Goal: Transaction & Acquisition: Purchase product/service

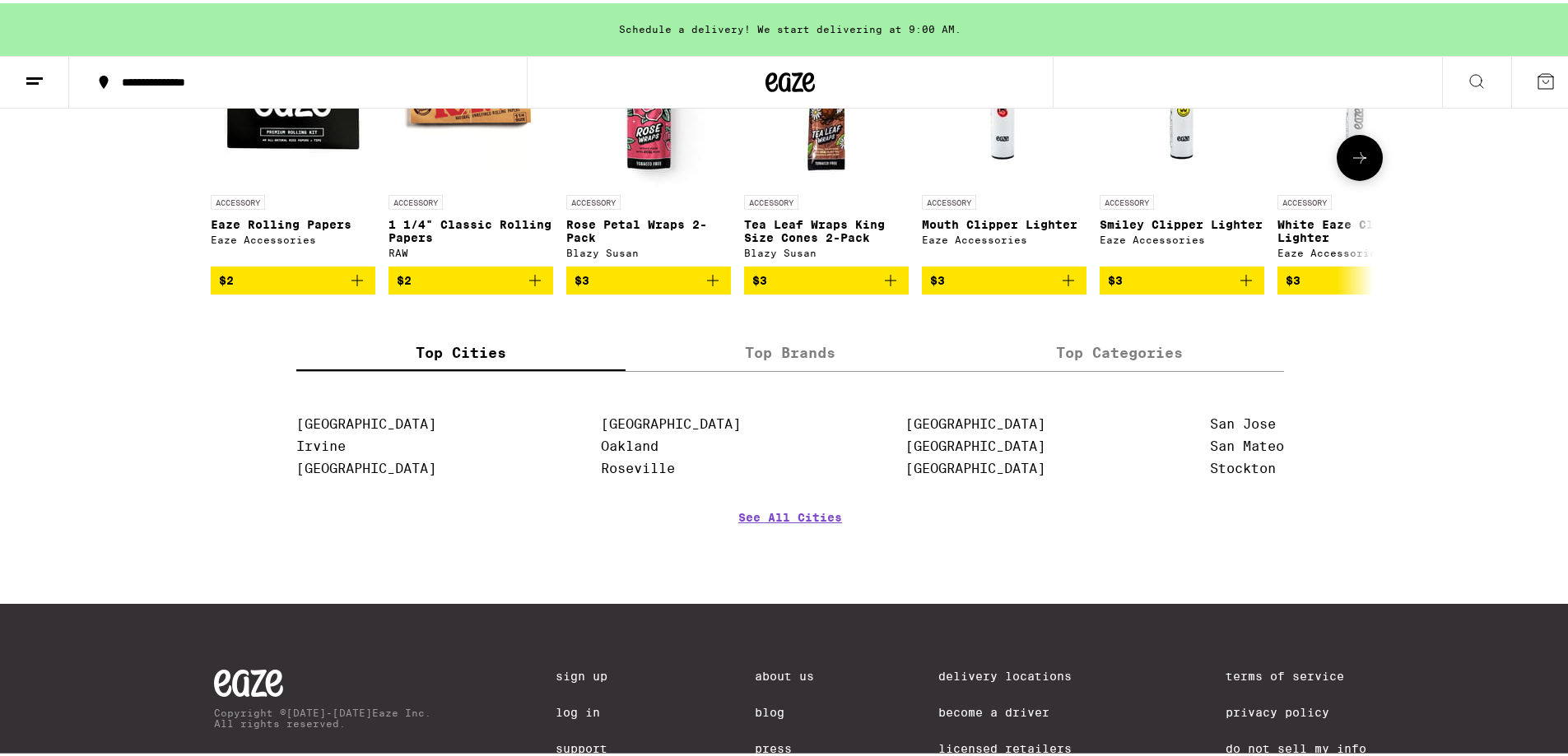
scroll to position [6705, 0]
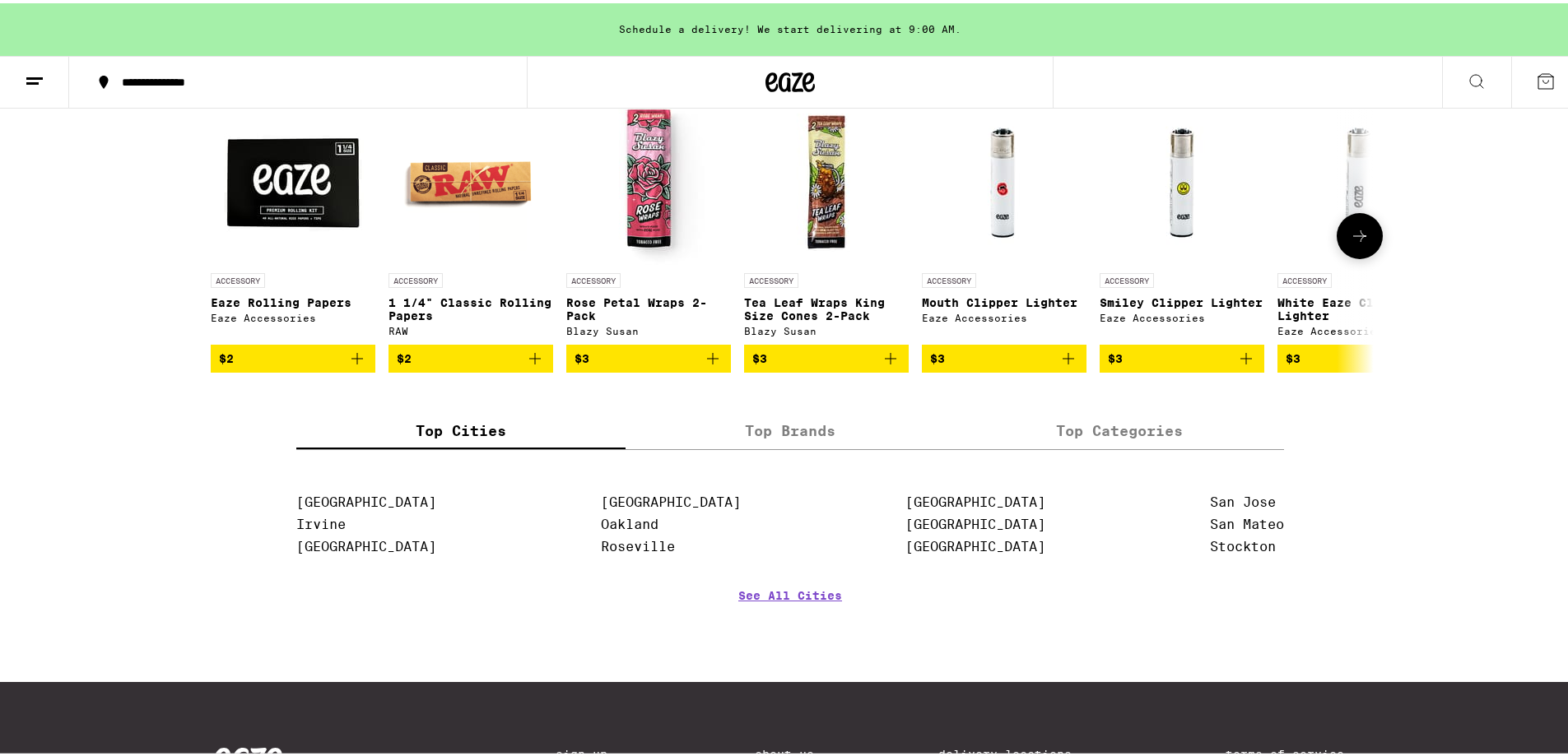
click at [1356, 243] on icon at bounding box center [1360, 233] width 20 height 20
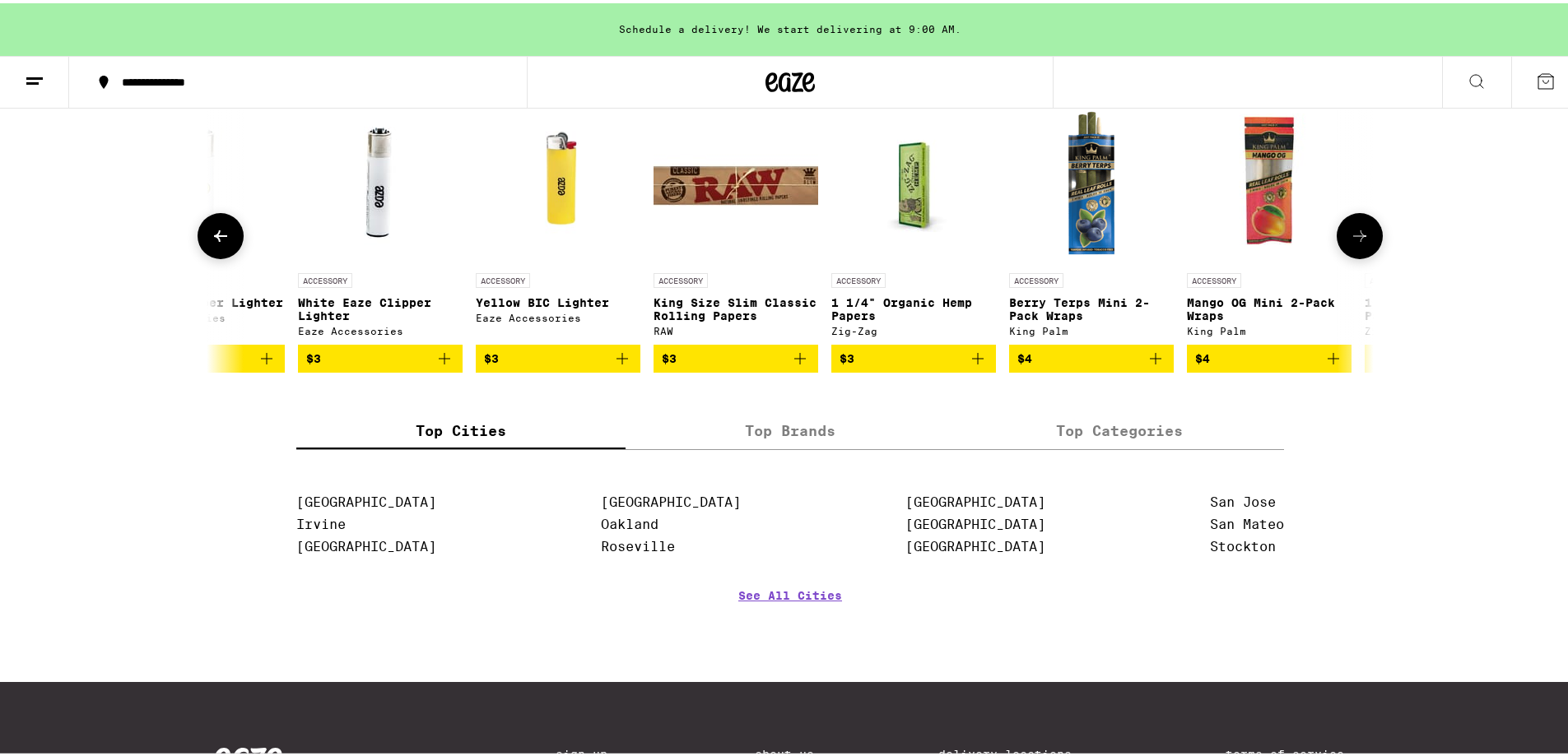
click at [1354, 243] on icon at bounding box center [1360, 233] width 20 height 20
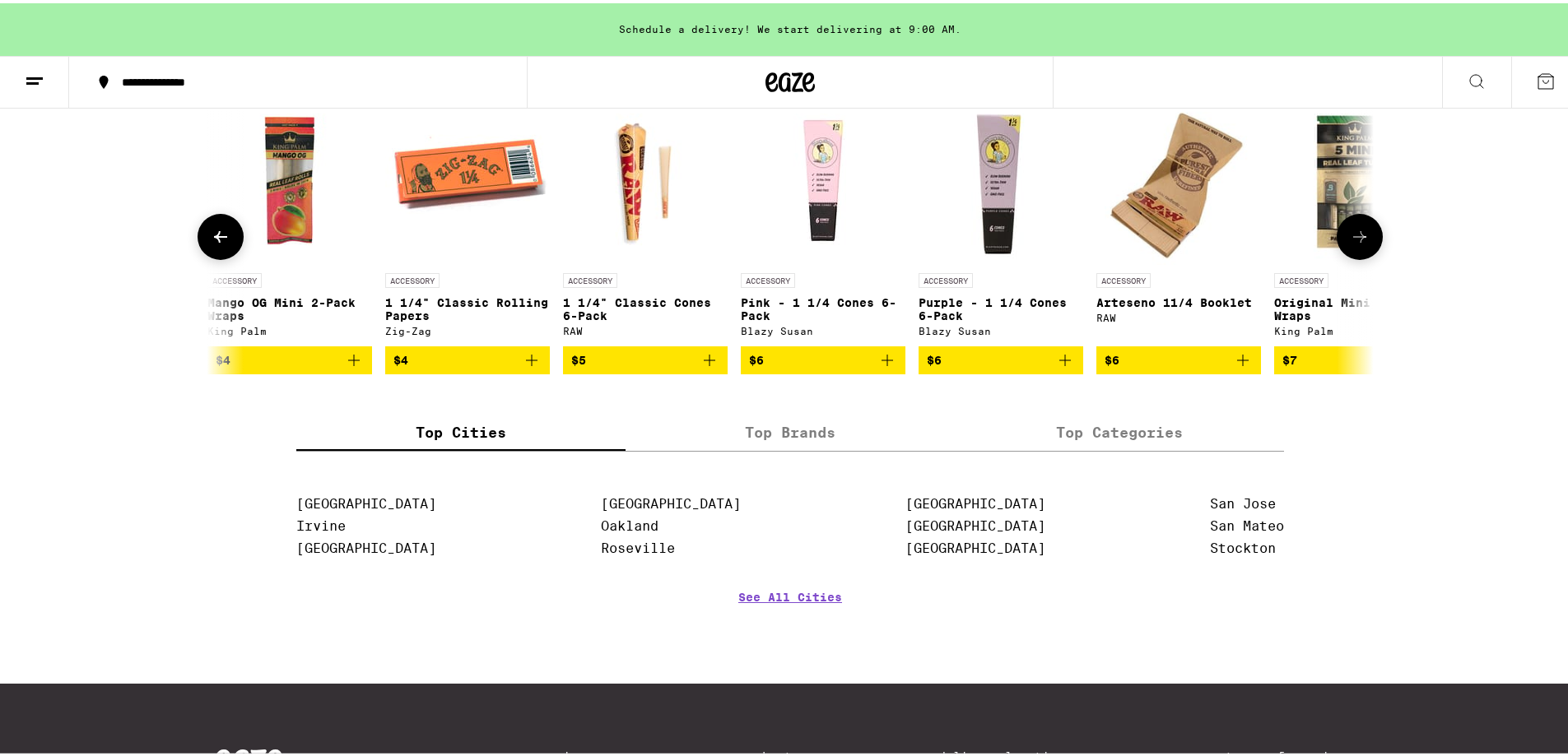
click at [1354, 244] on icon at bounding box center [1360, 234] width 20 height 20
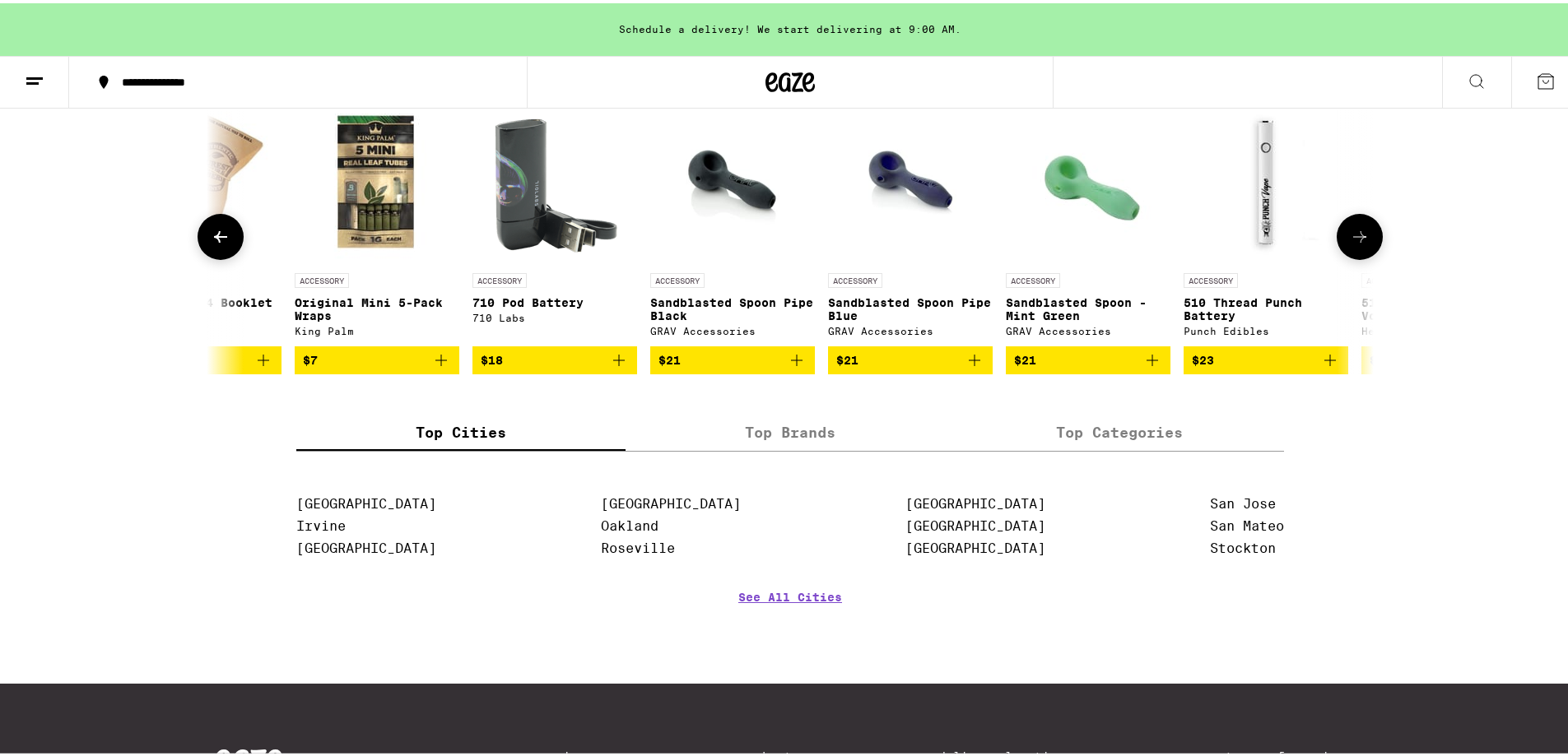
click at [1355, 257] on button at bounding box center [1360, 234] width 46 height 46
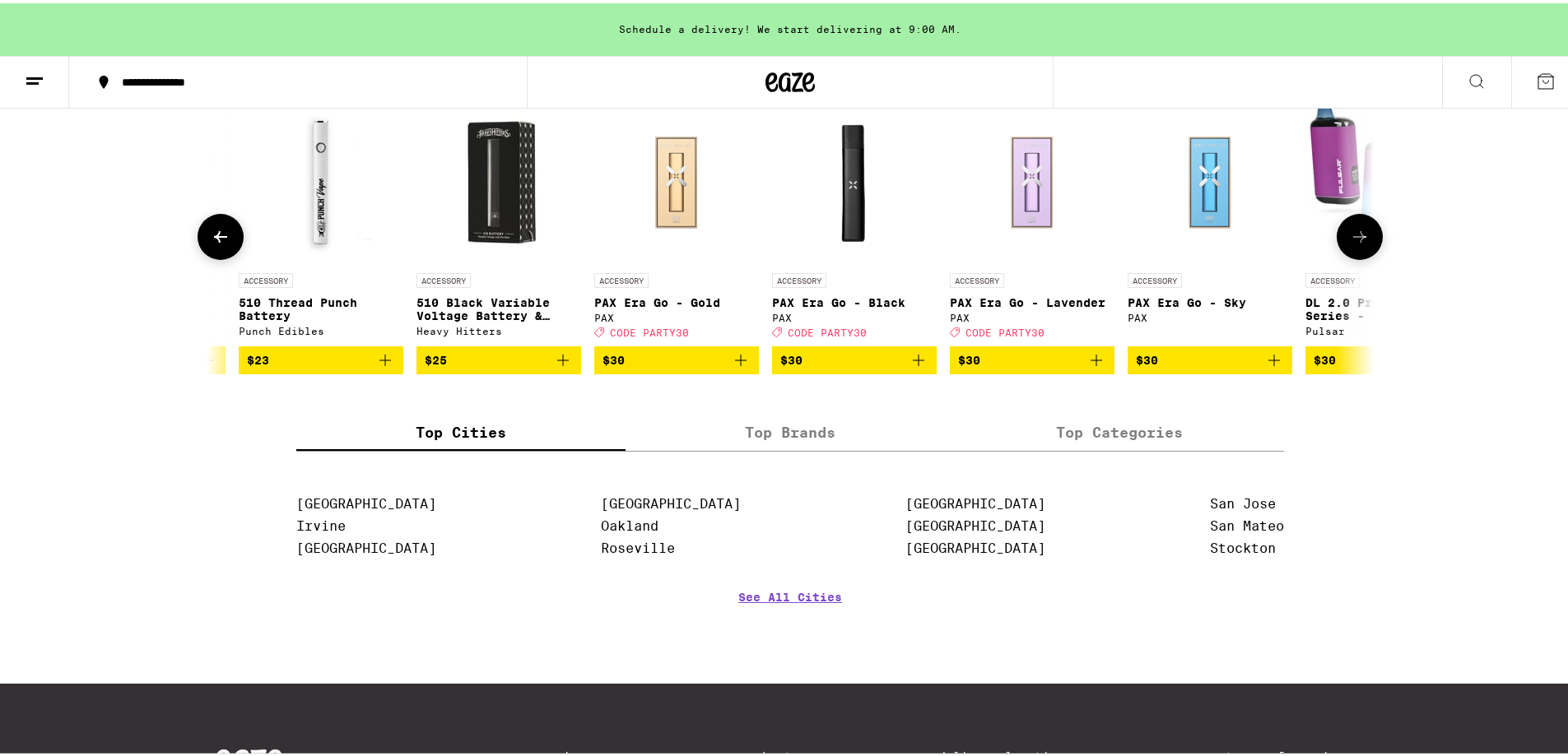
scroll to position [0, 3919]
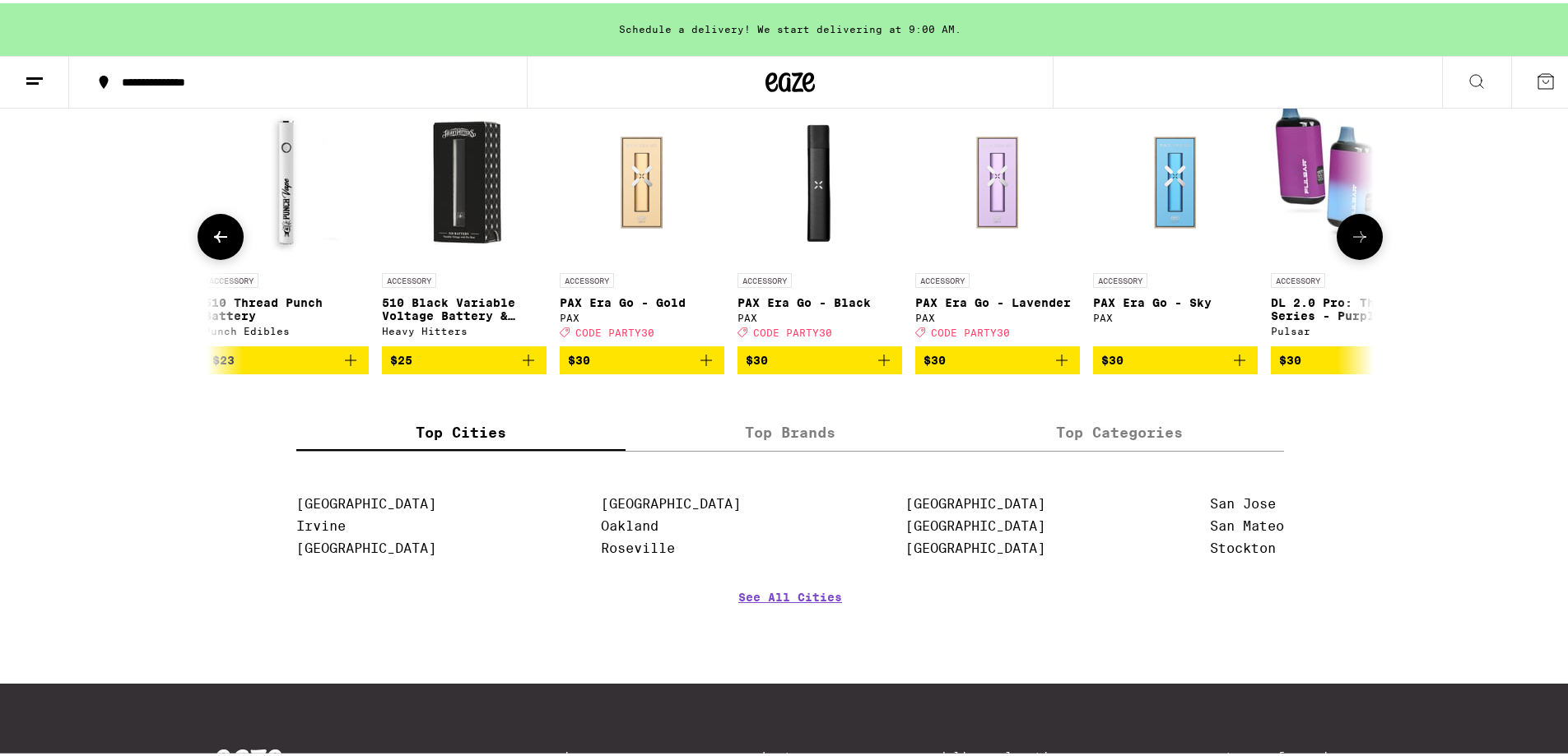
click at [1357, 244] on icon at bounding box center [1360, 234] width 20 height 20
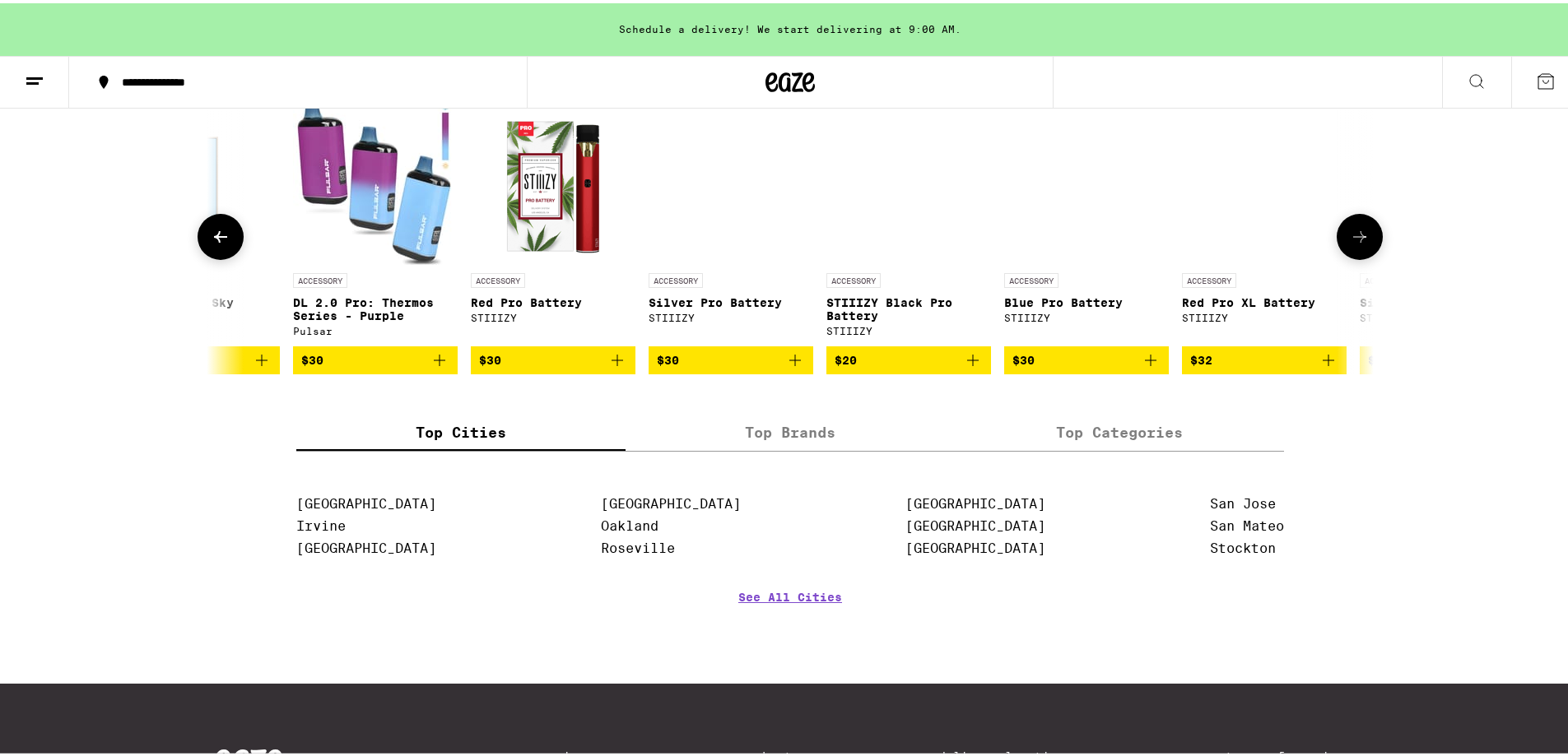
scroll to position [0, 4897]
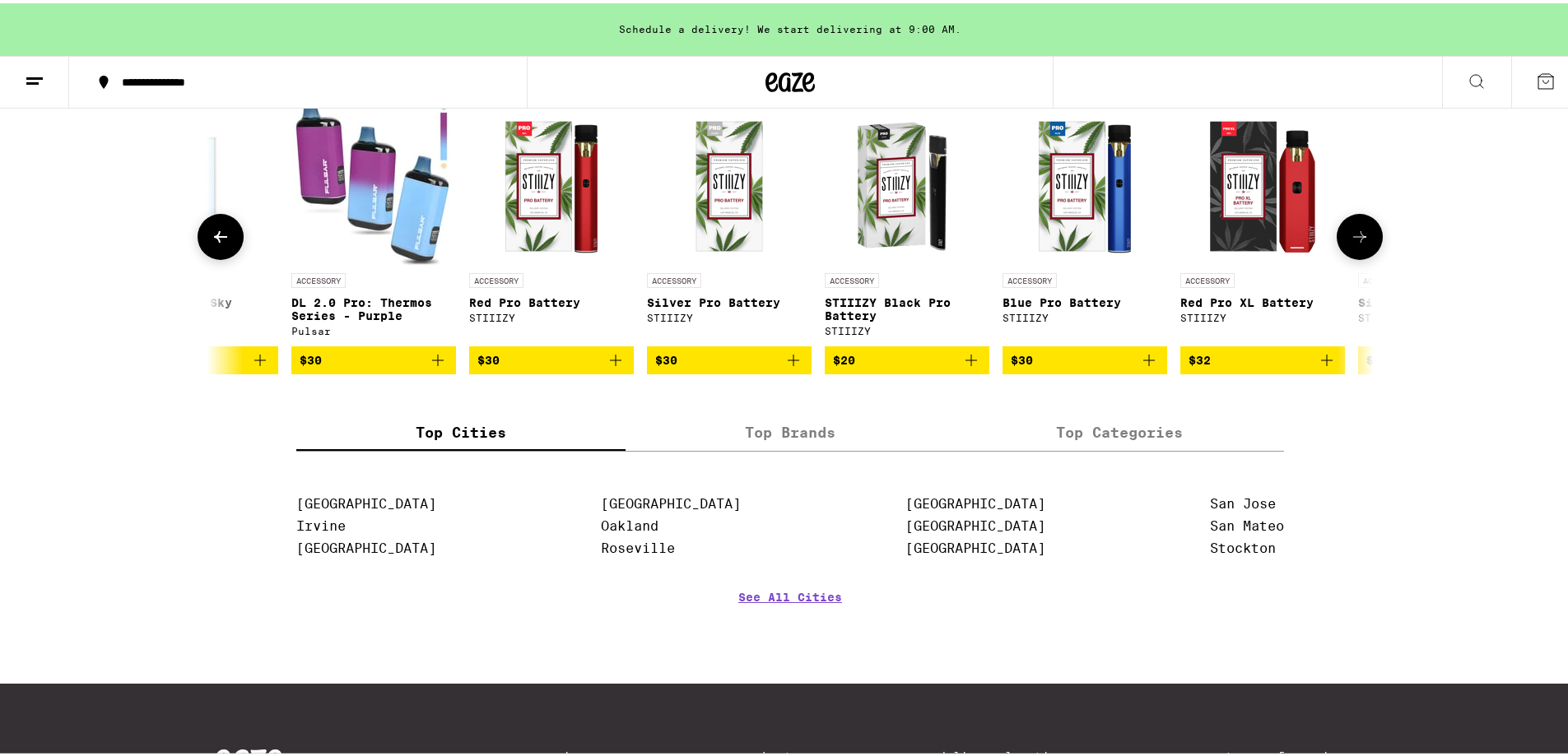
click at [1367, 257] on button at bounding box center [1360, 234] width 46 height 46
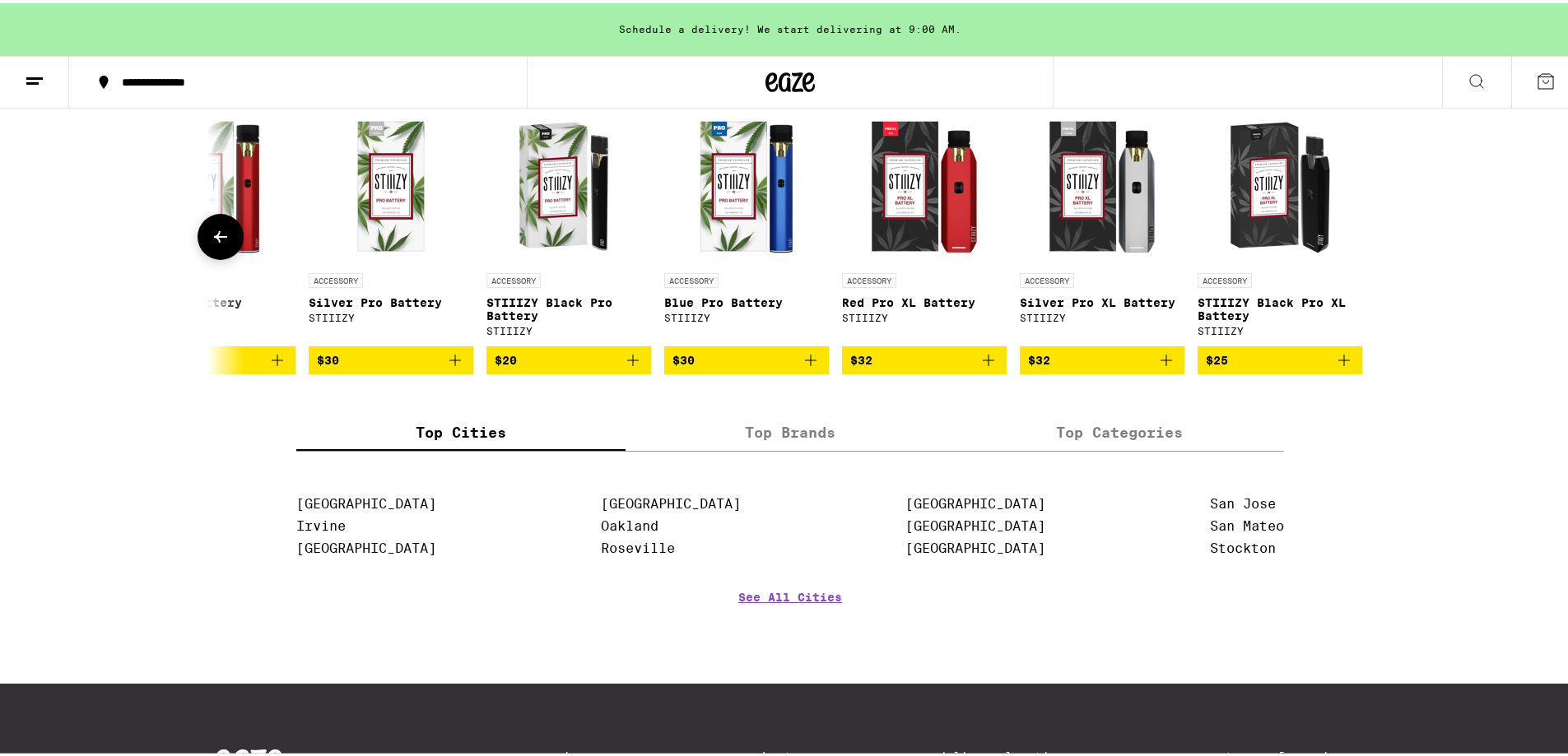
scroll to position [0, 5242]
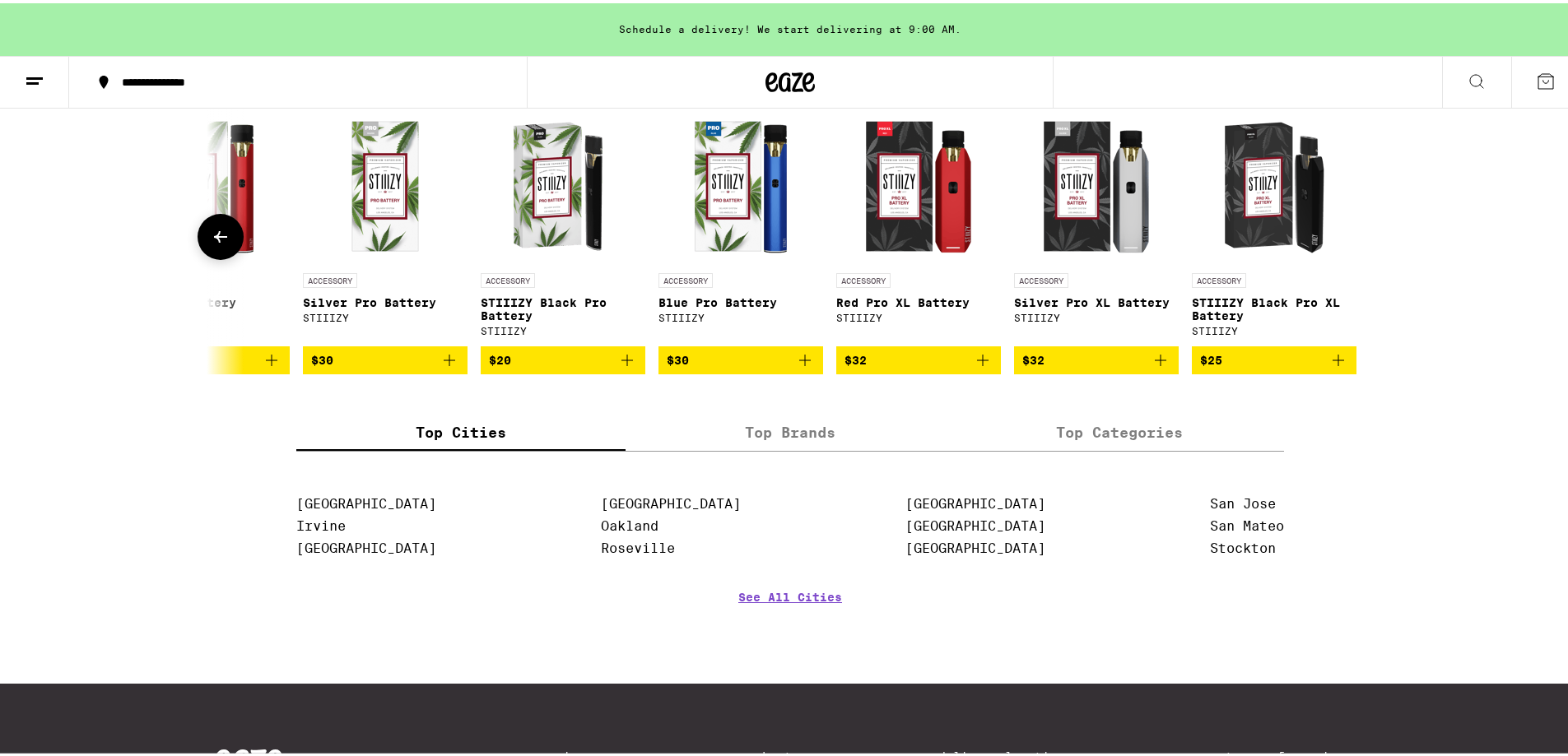
click at [211, 244] on icon at bounding box center [221, 234] width 20 height 20
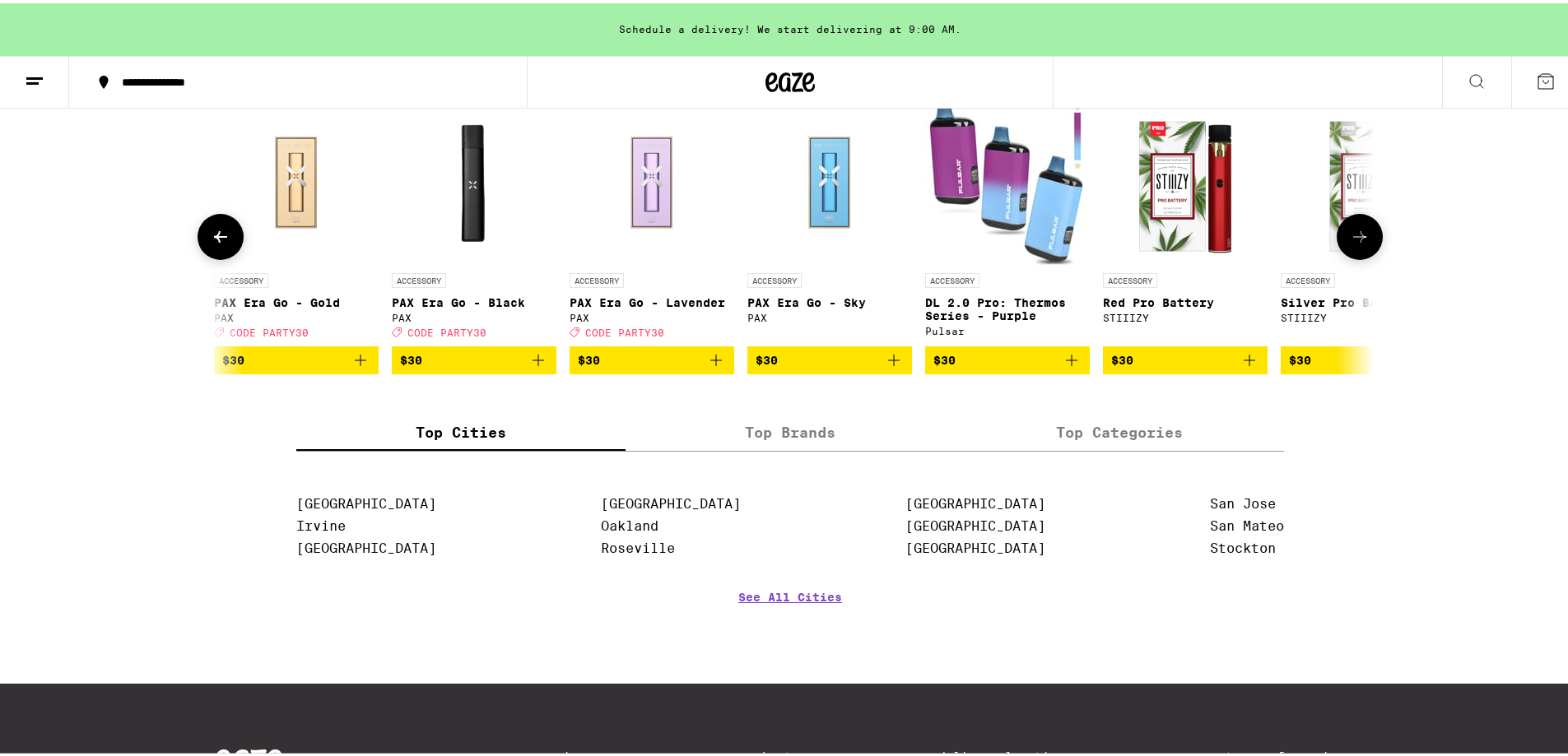
scroll to position [0, 4262]
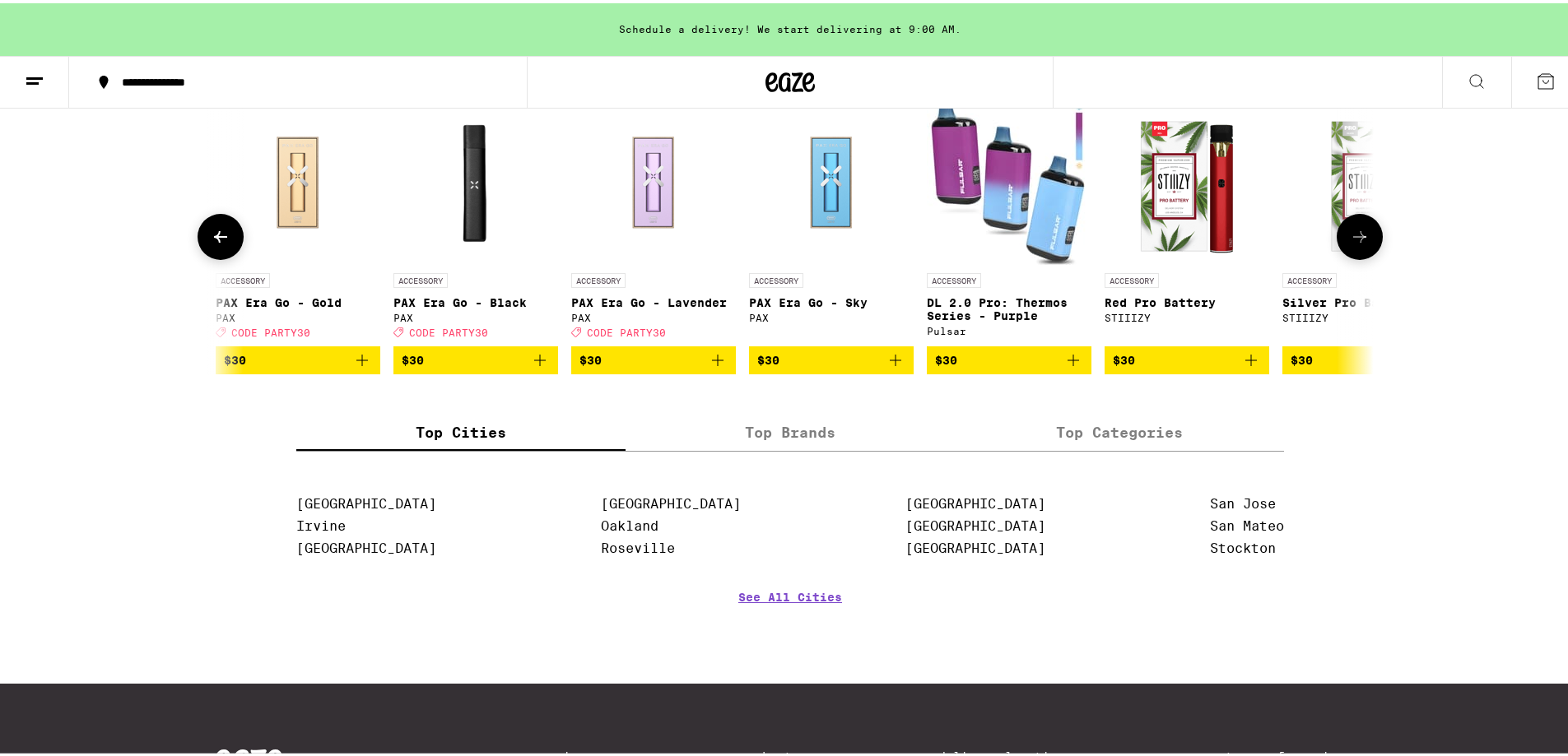
click at [540, 367] on icon "Add to bag" at bounding box center [540, 356] width 20 height 20
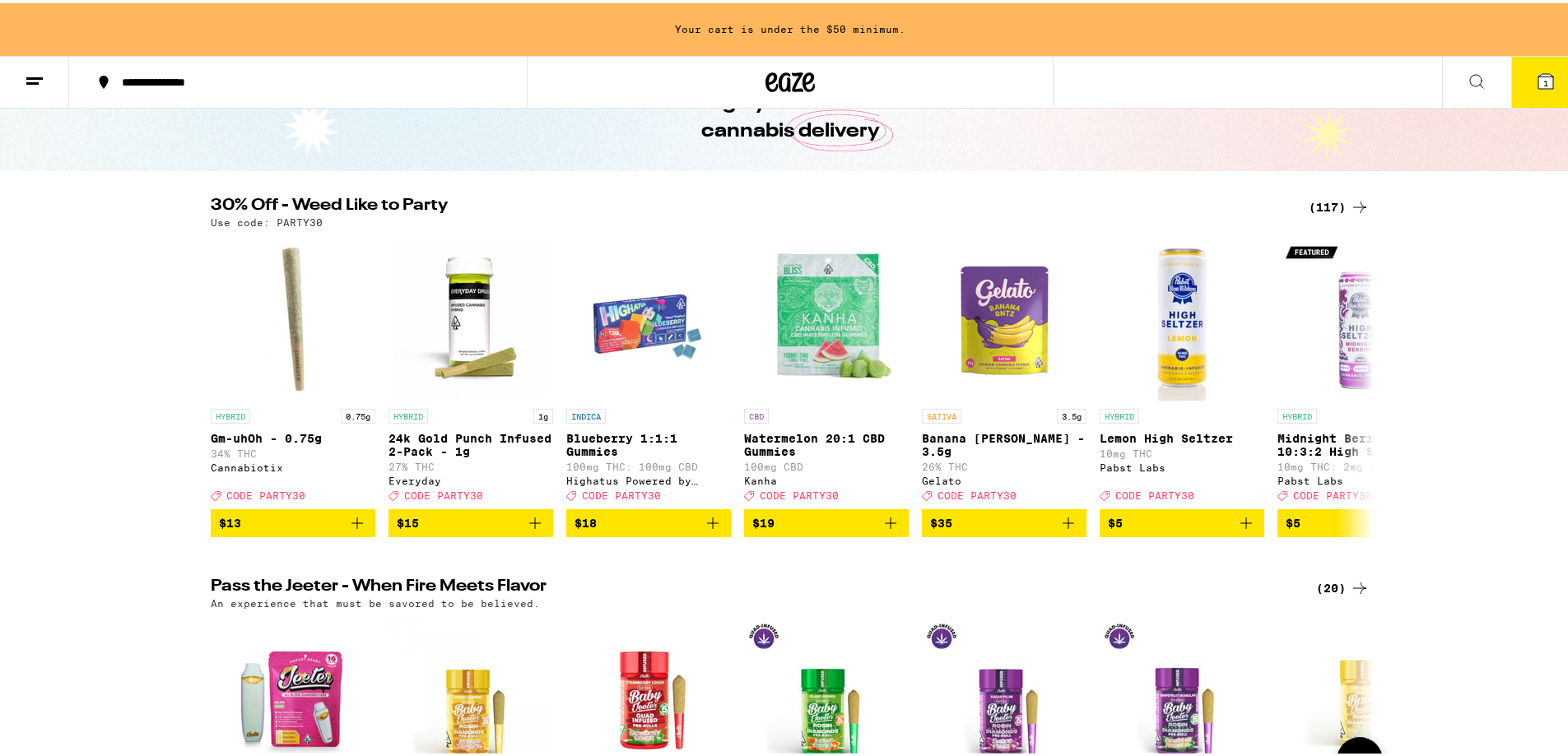
scroll to position [0, 0]
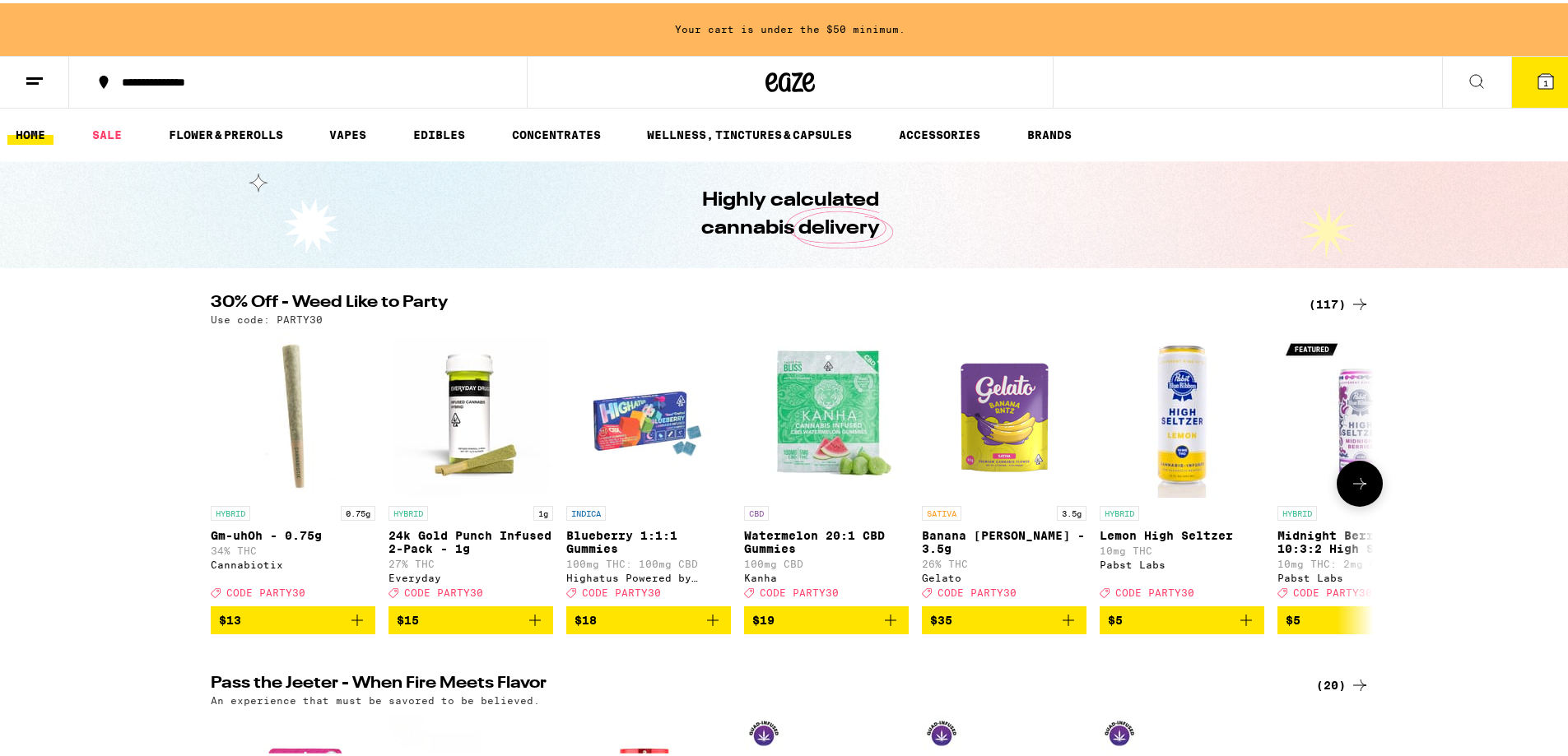
click at [1359, 491] on icon at bounding box center [1360, 480] width 20 height 20
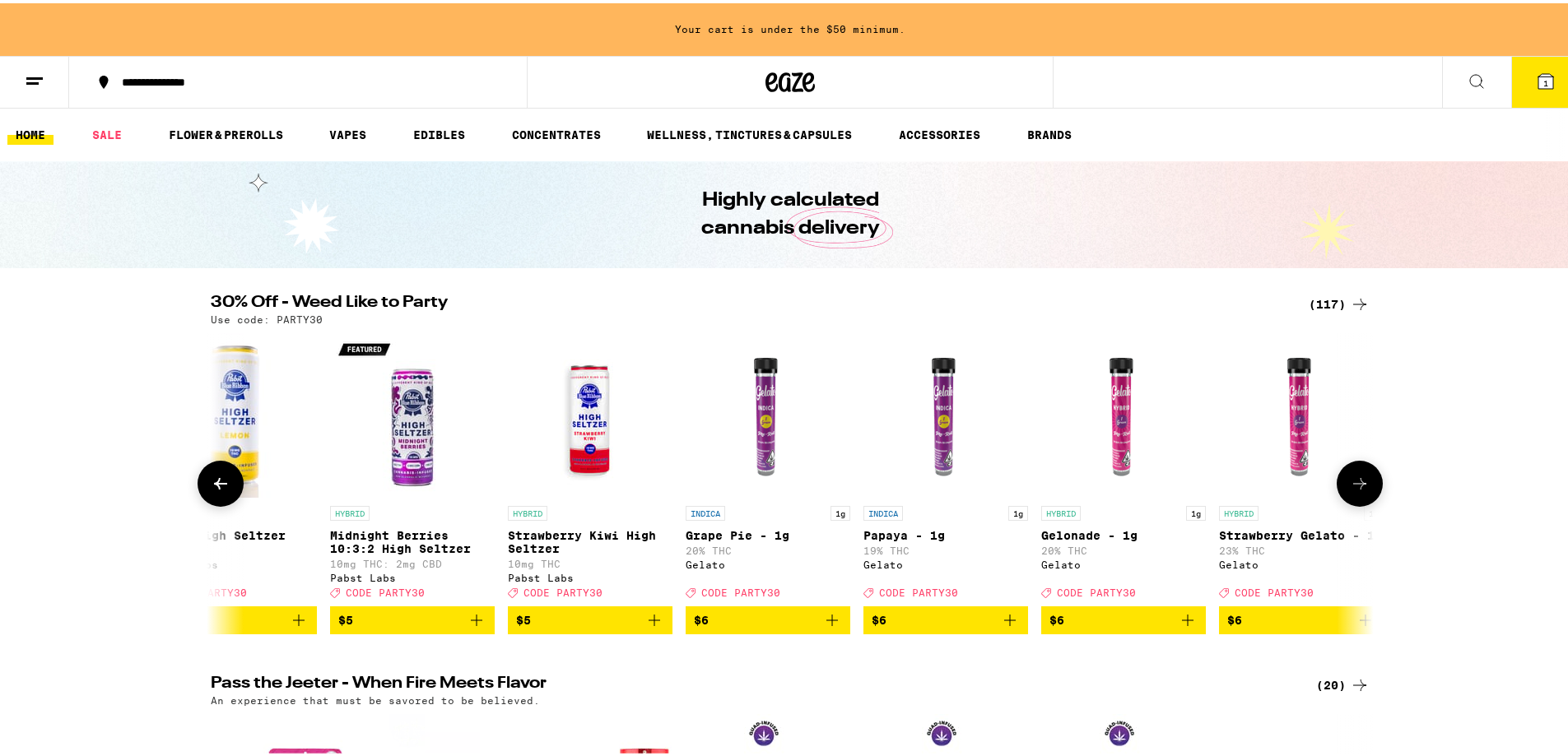
scroll to position [0, 980]
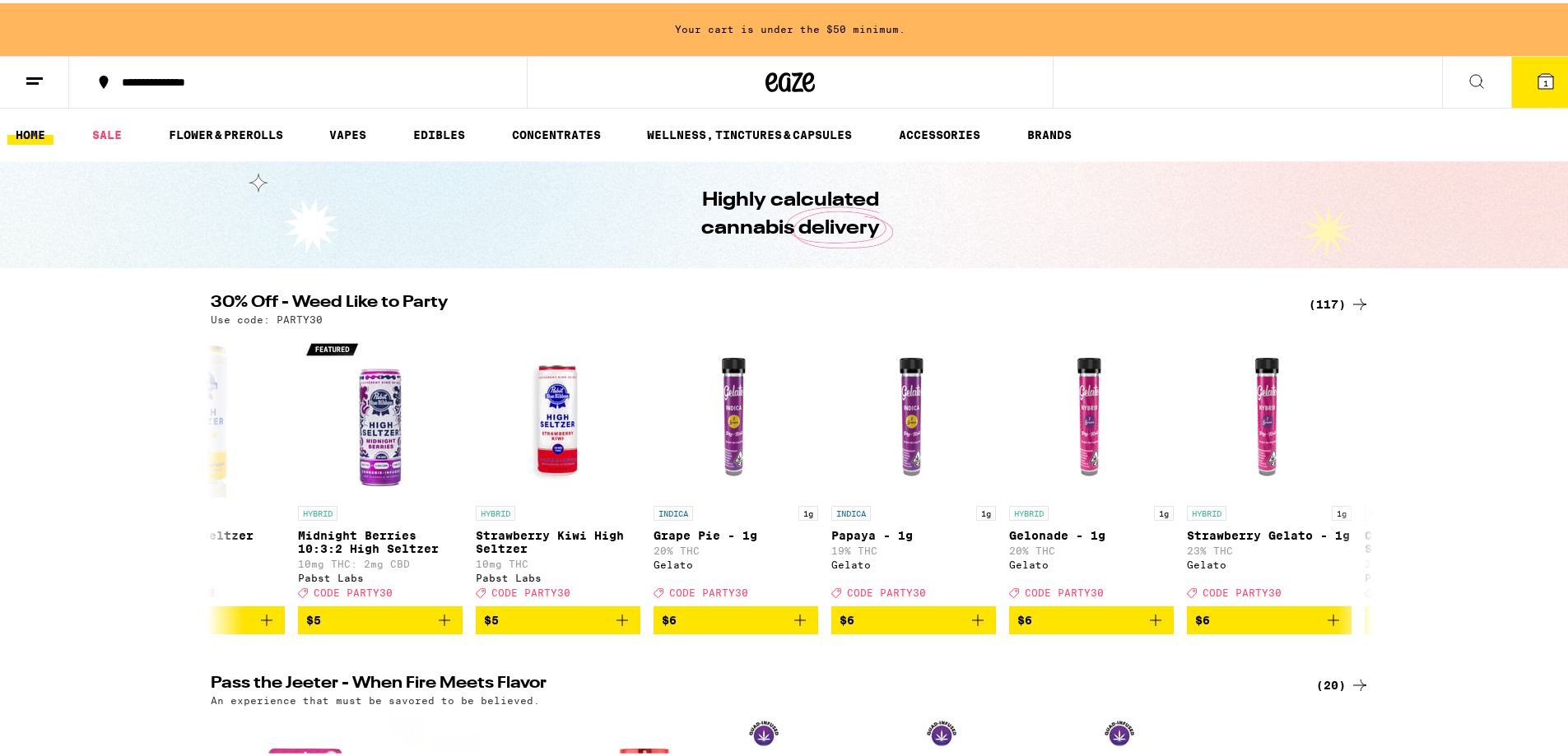
click at [360, 295] on h2 "30% Off - Weed Like to Party" at bounding box center [750, 301] width 1078 height 20
click at [1335, 296] on div "(117)" at bounding box center [1339, 301] width 61 height 20
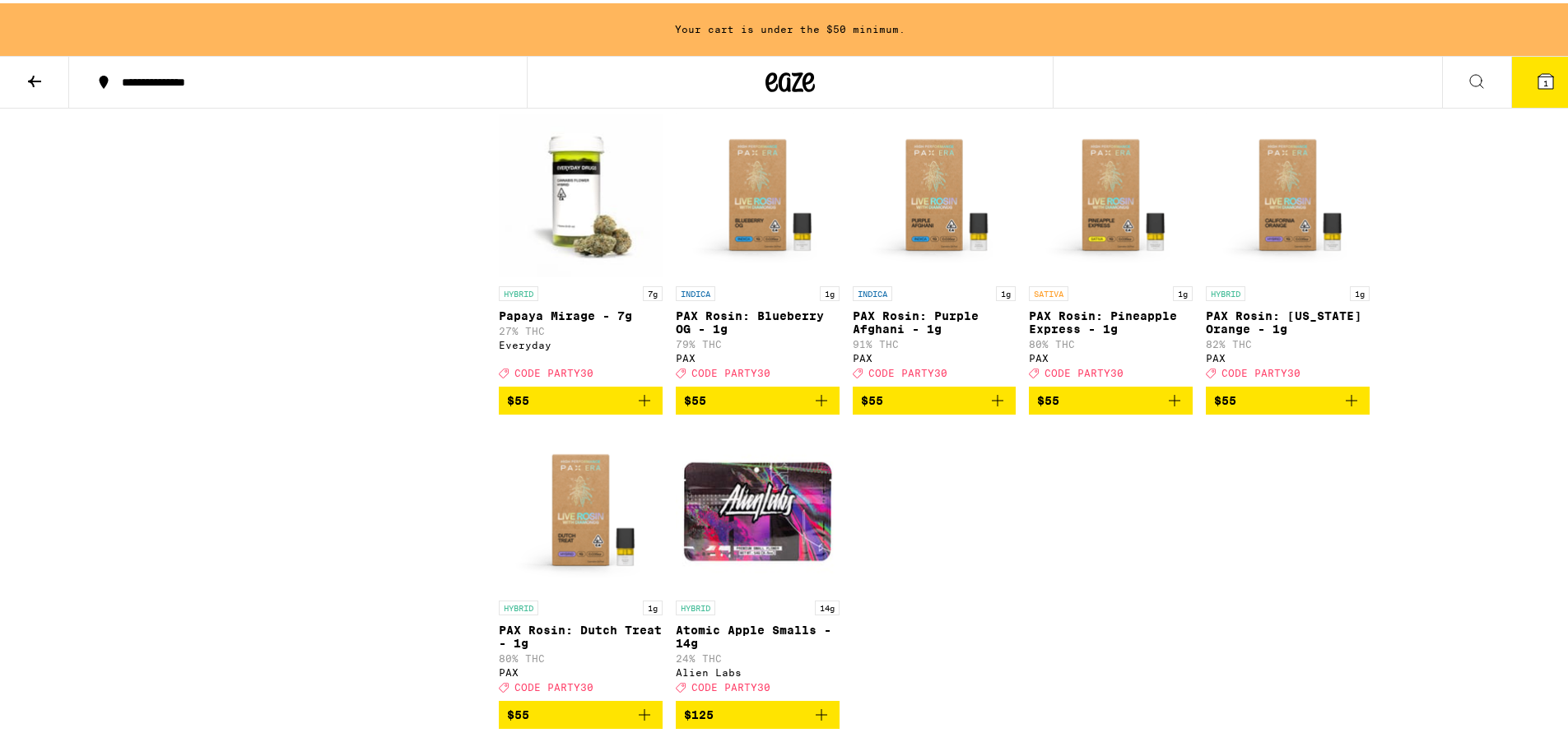
scroll to position [7076, 0]
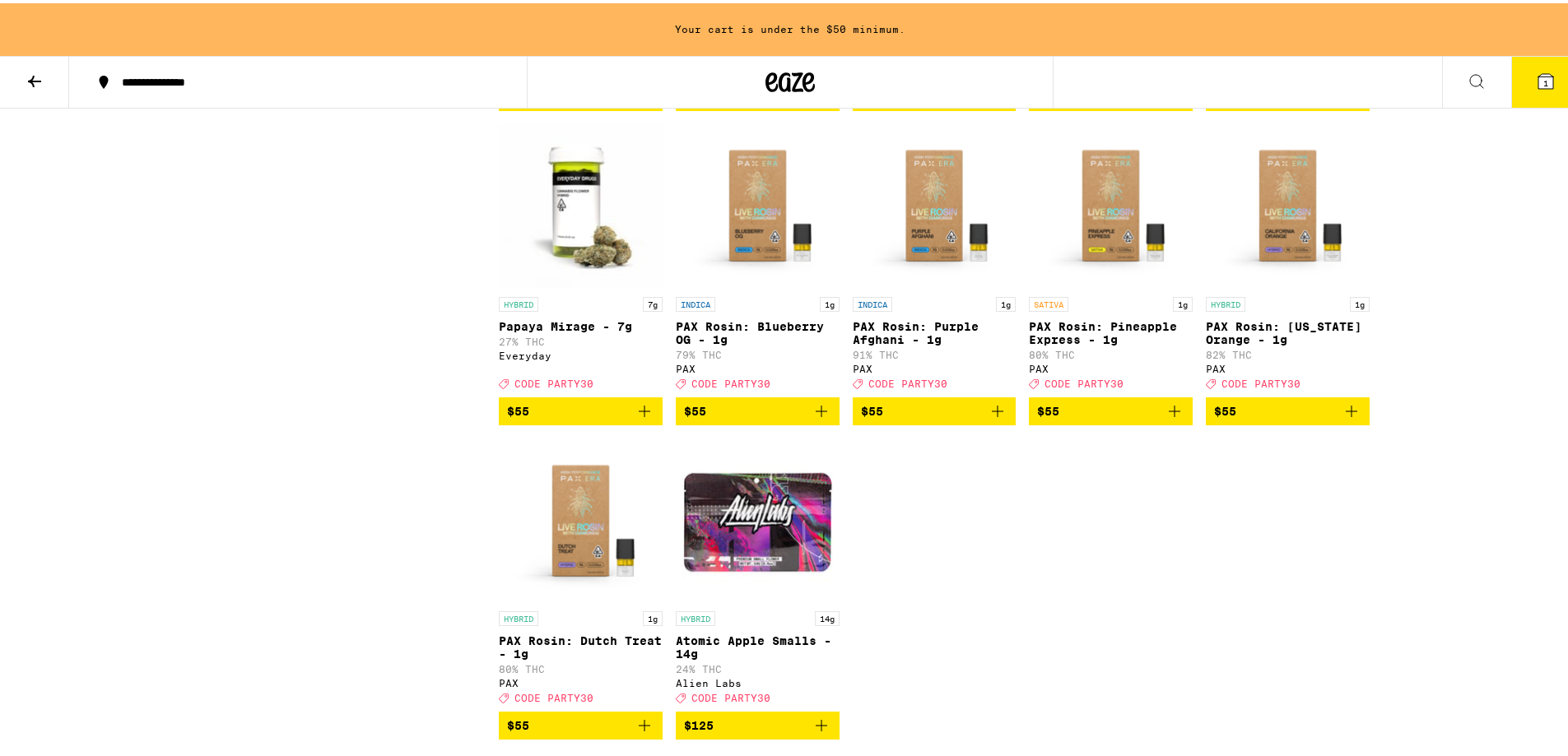
click at [1174, 418] on icon "Add to bag" at bounding box center [1174, 408] width 20 height 20
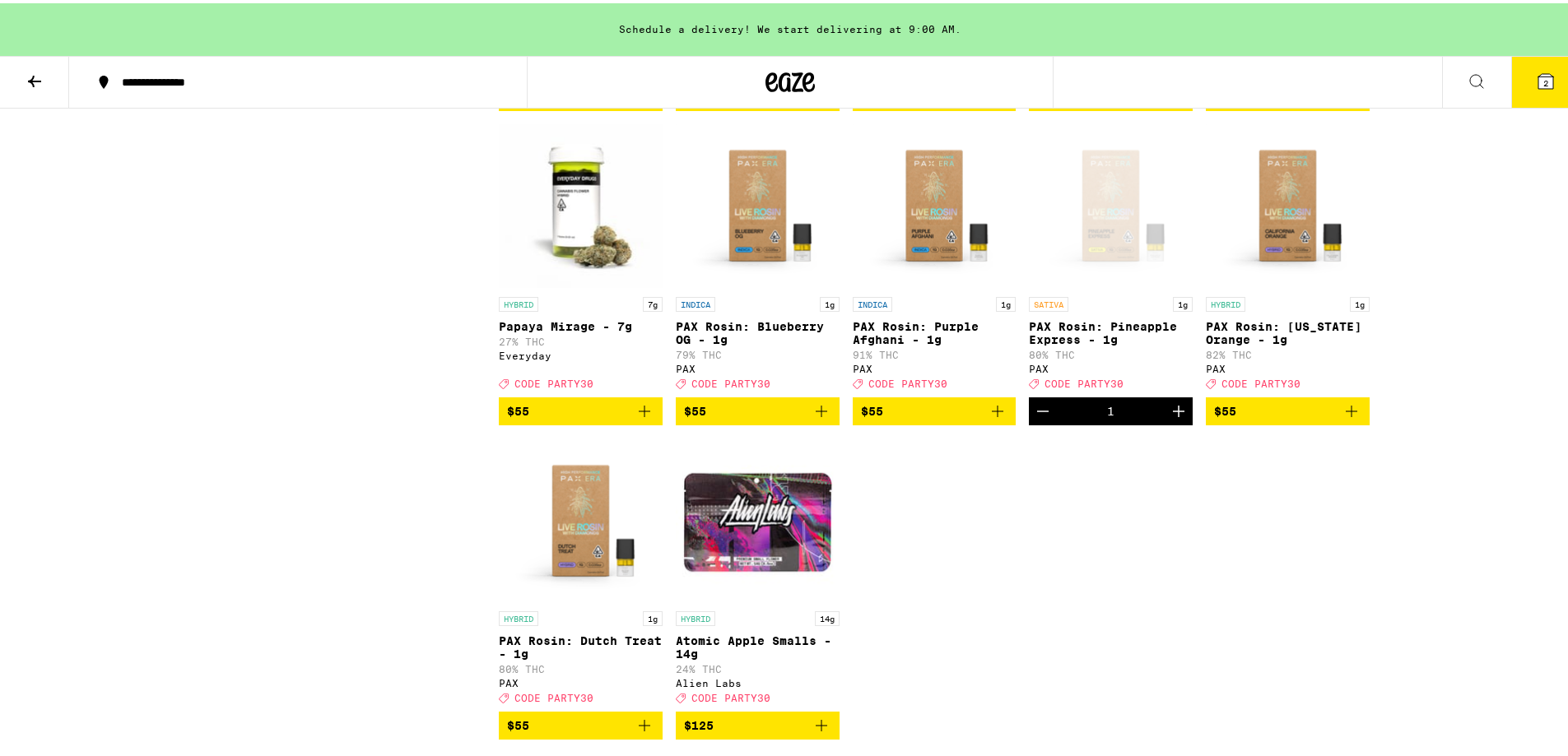
click at [1536, 70] on icon at bounding box center [1545, 78] width 20 height 20
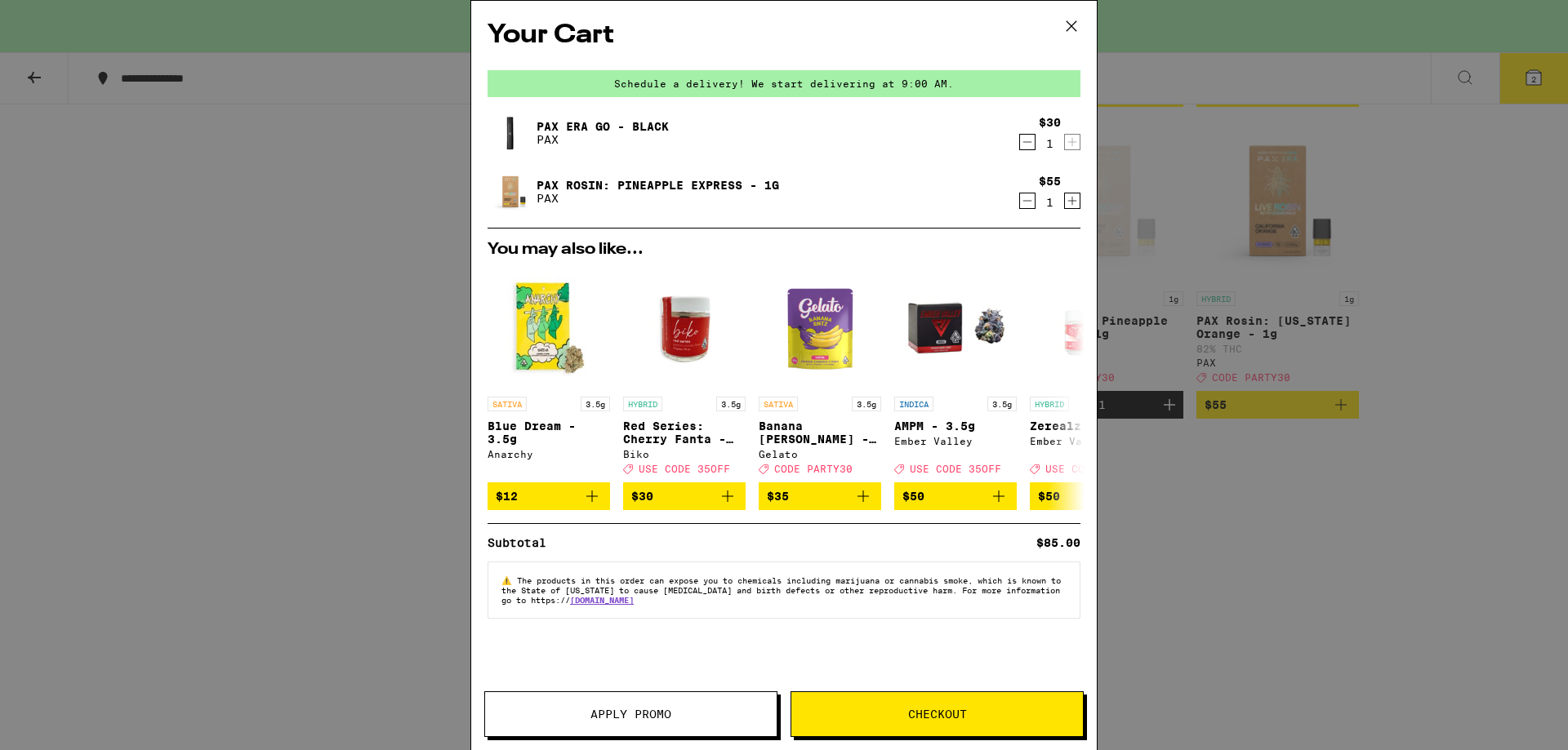
click at [680, 715] on span "Apply Promo" at bounding box center [630, 714] width 291 height 11
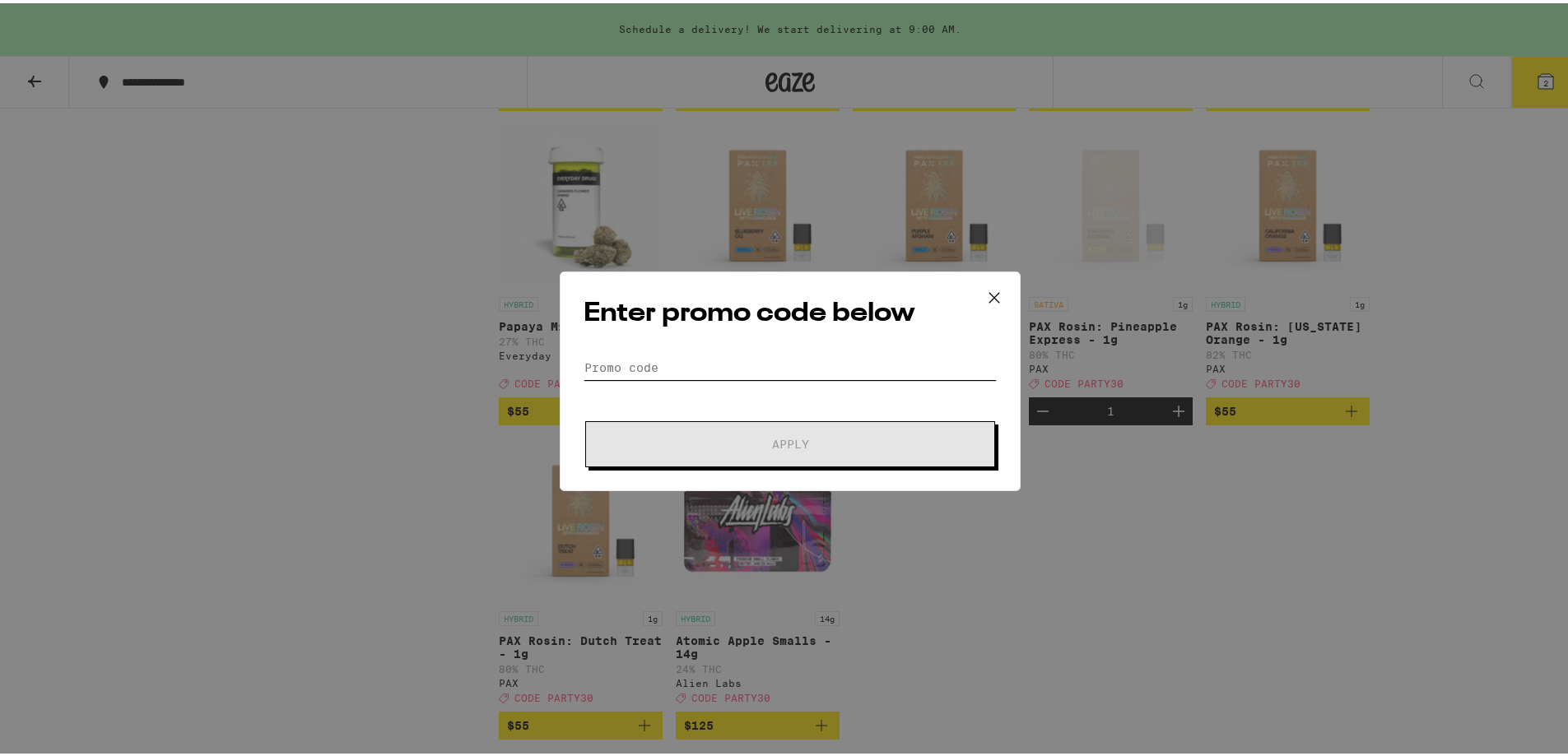
type input "a"
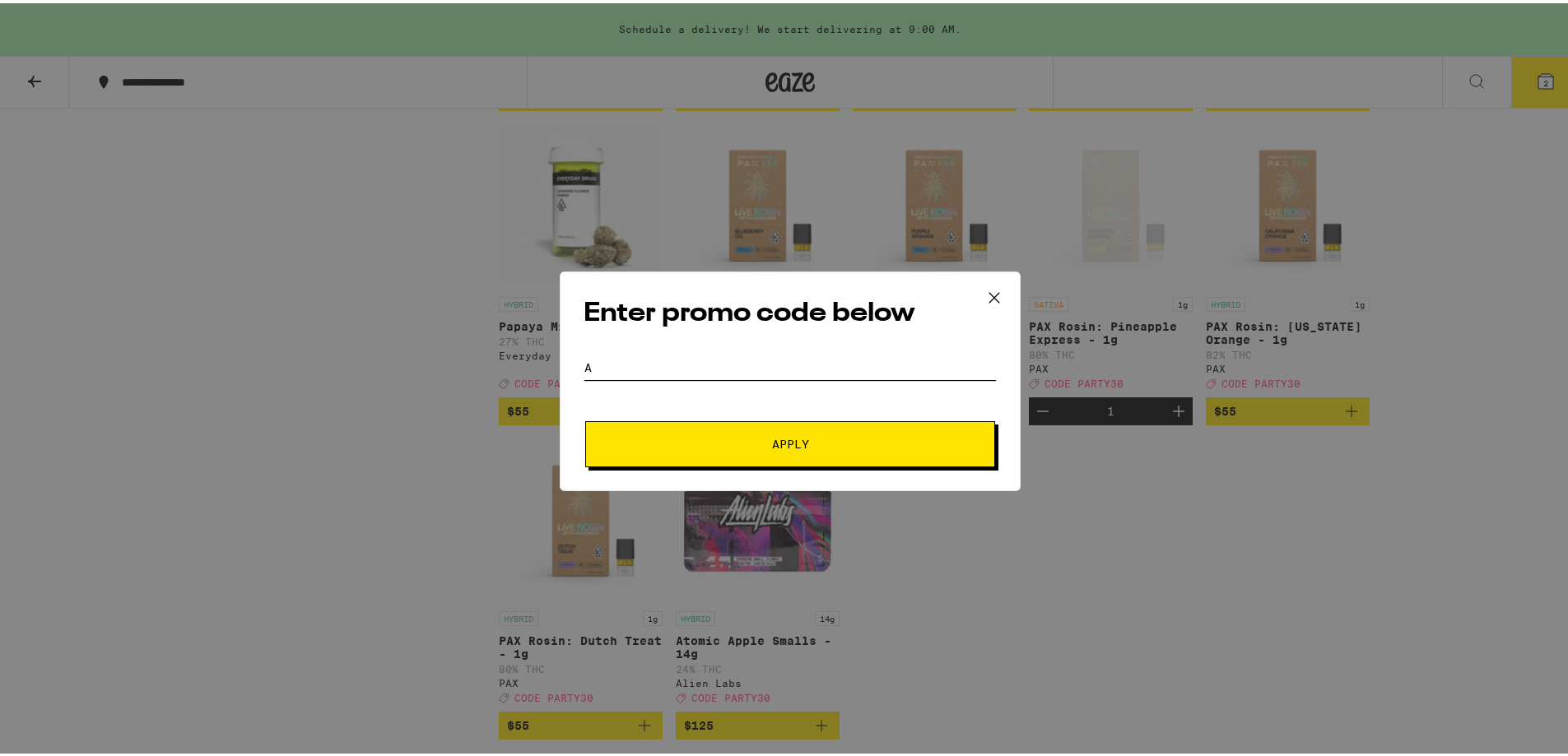
click at [774, 361] on input "a" at bounding box center [790, 364] width 413 height 24
type input "party30"
click at [693, 439] on span "Apply" at bounding box center [790, 441] width 297 height 11
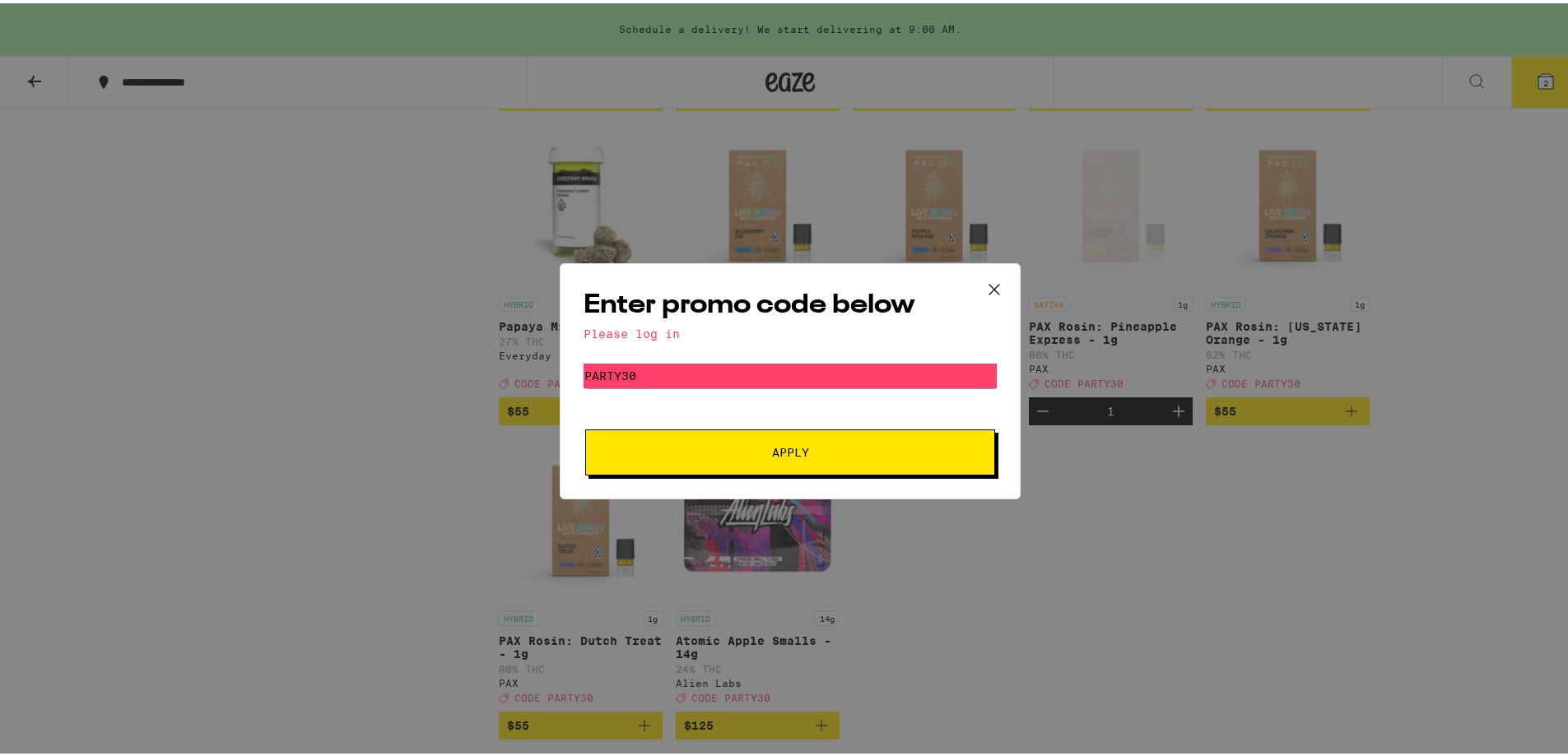
click at [995, 271] on button at bounding box center [994, 287] width 51 height 53
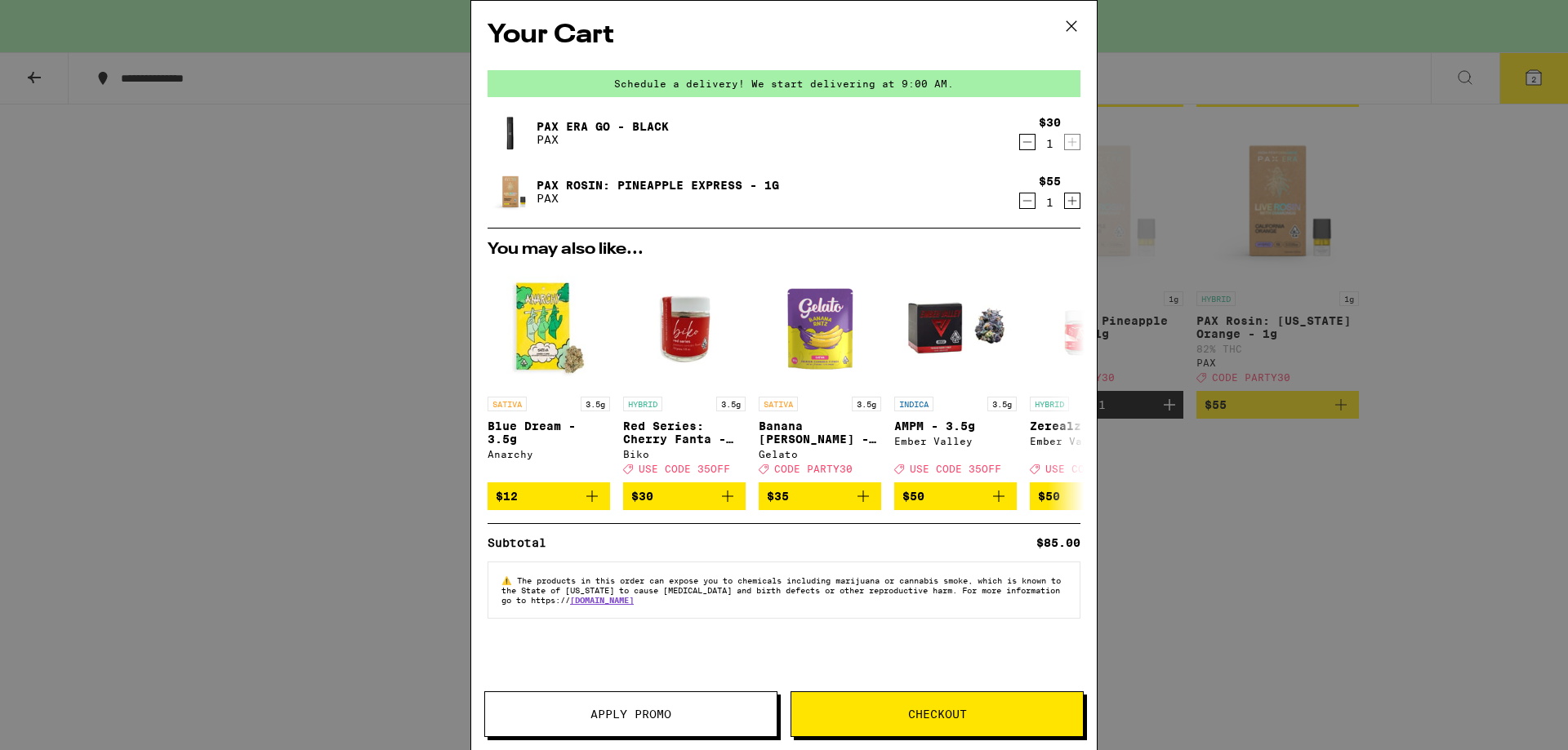
click at [1073, 21] on icon at bounding box center [1072, 26] width 24 height 24
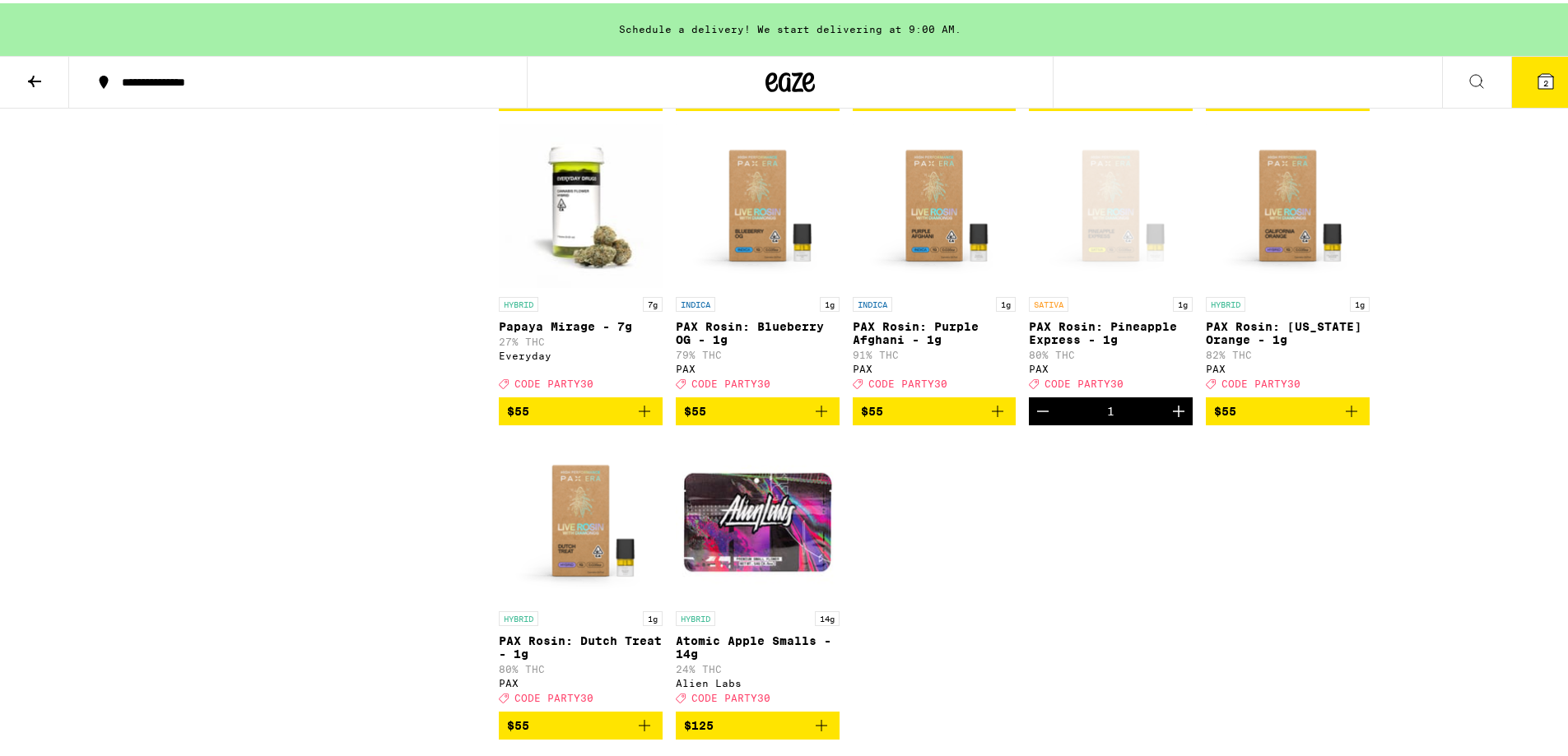
click at [41, 86] on button at bounding box center [35, 79] width 69 height 52
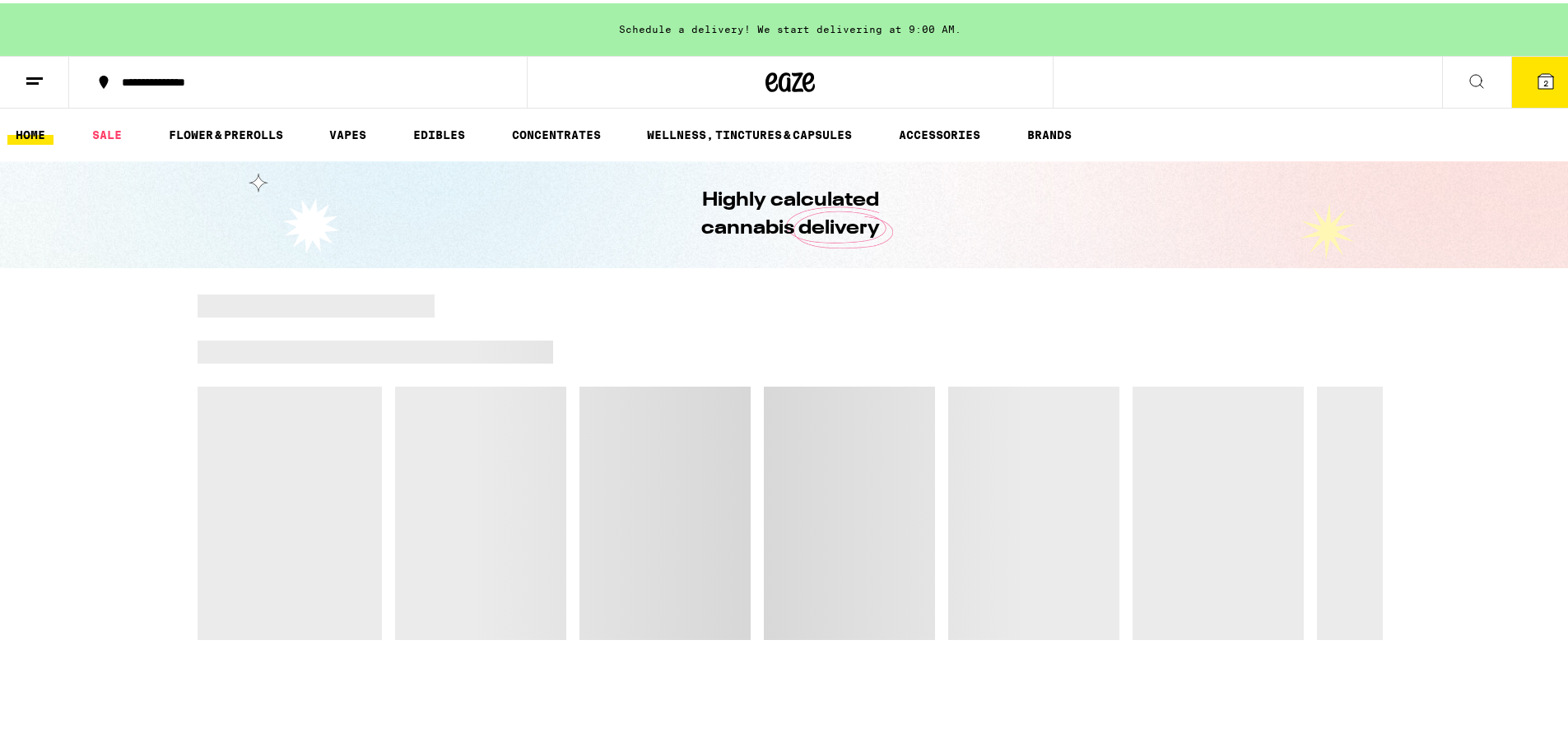
click at [37, 82] on icon at bounding box center [34, 78] width 20 height 20
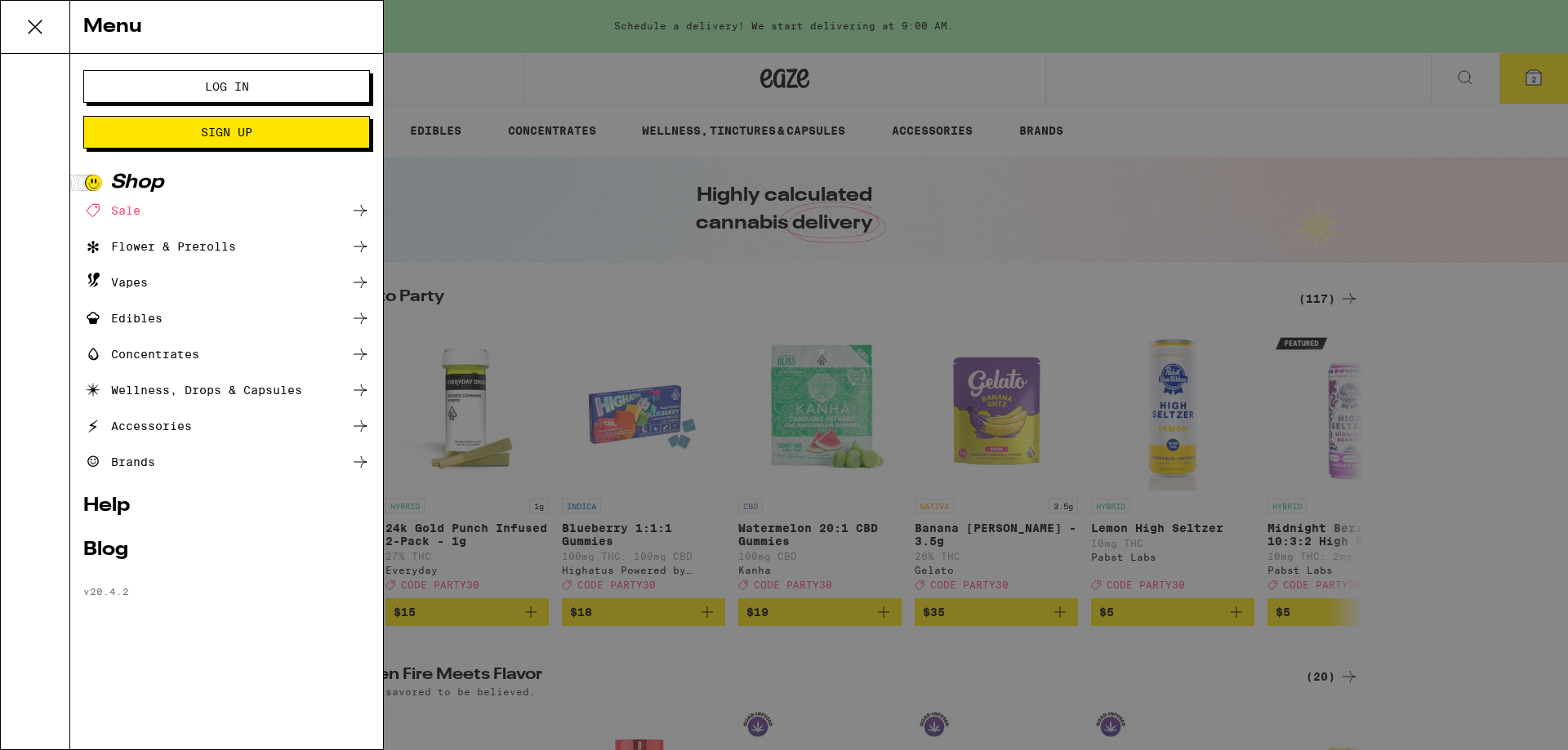
click at [228, 96] on button "Log In" at bounding box center [226, 86] width 287 height 33
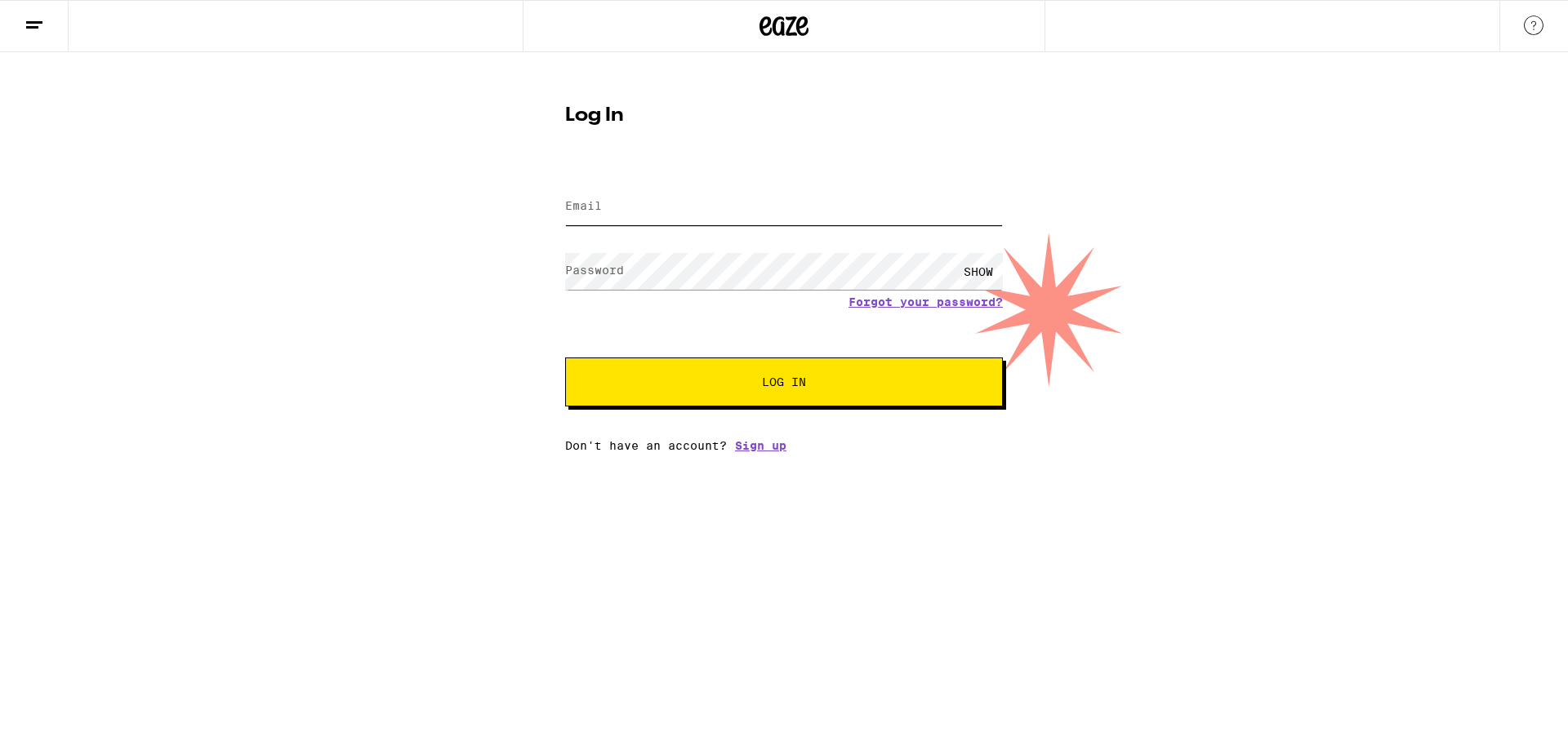
click at [666, 209] on input "Email" at bounding box center [784, 207] width 438 height 36
click at [625, 206] on input "Email" at bounding box center [784, 207] width 438 height 36
